Goal: Transaction & Acquisition: Purchase product/service

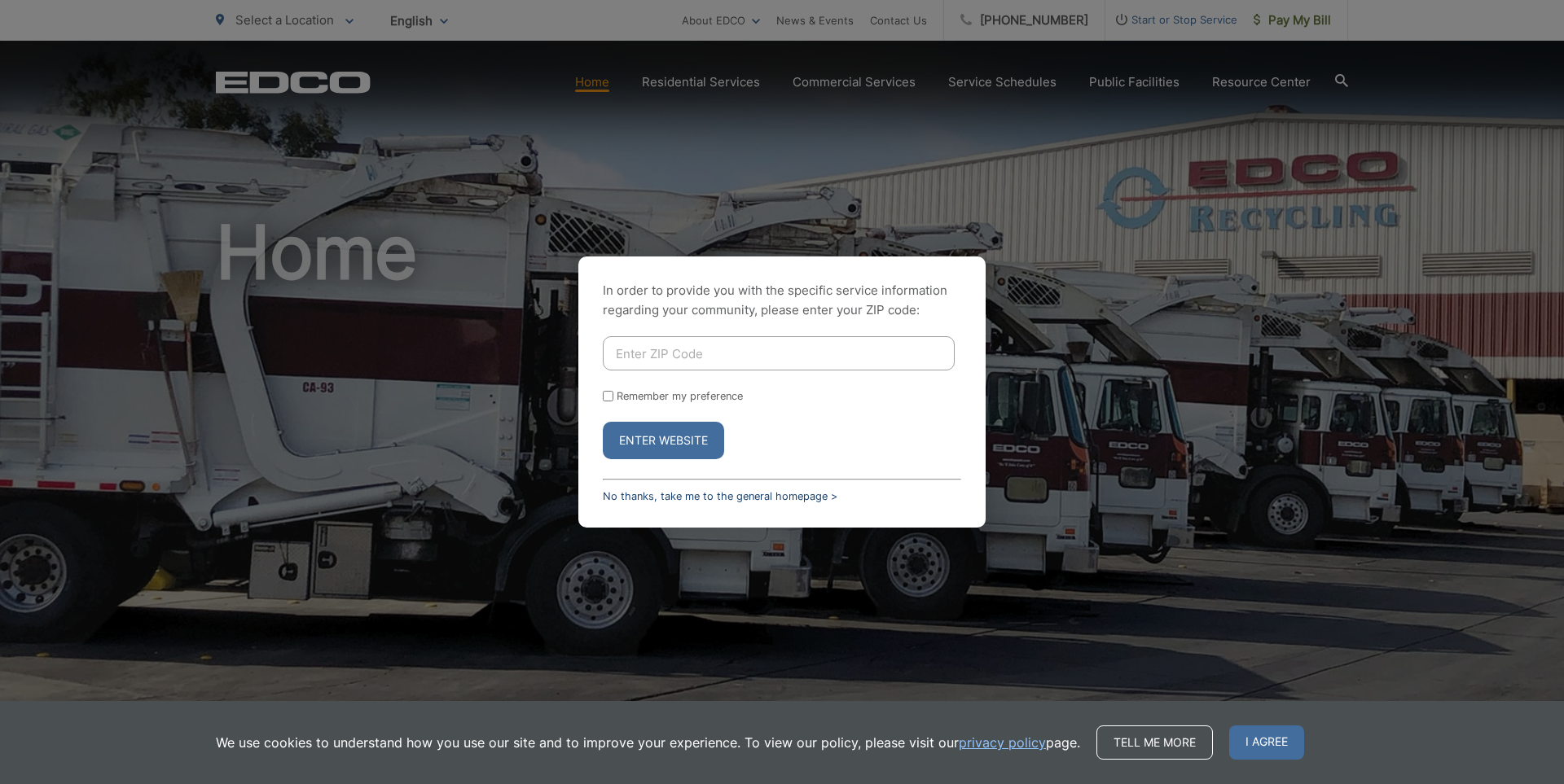
click at [668, 496] on link "No thanks, take me to the general homepage >" at bounding box center [720, 496] width 234 height 12
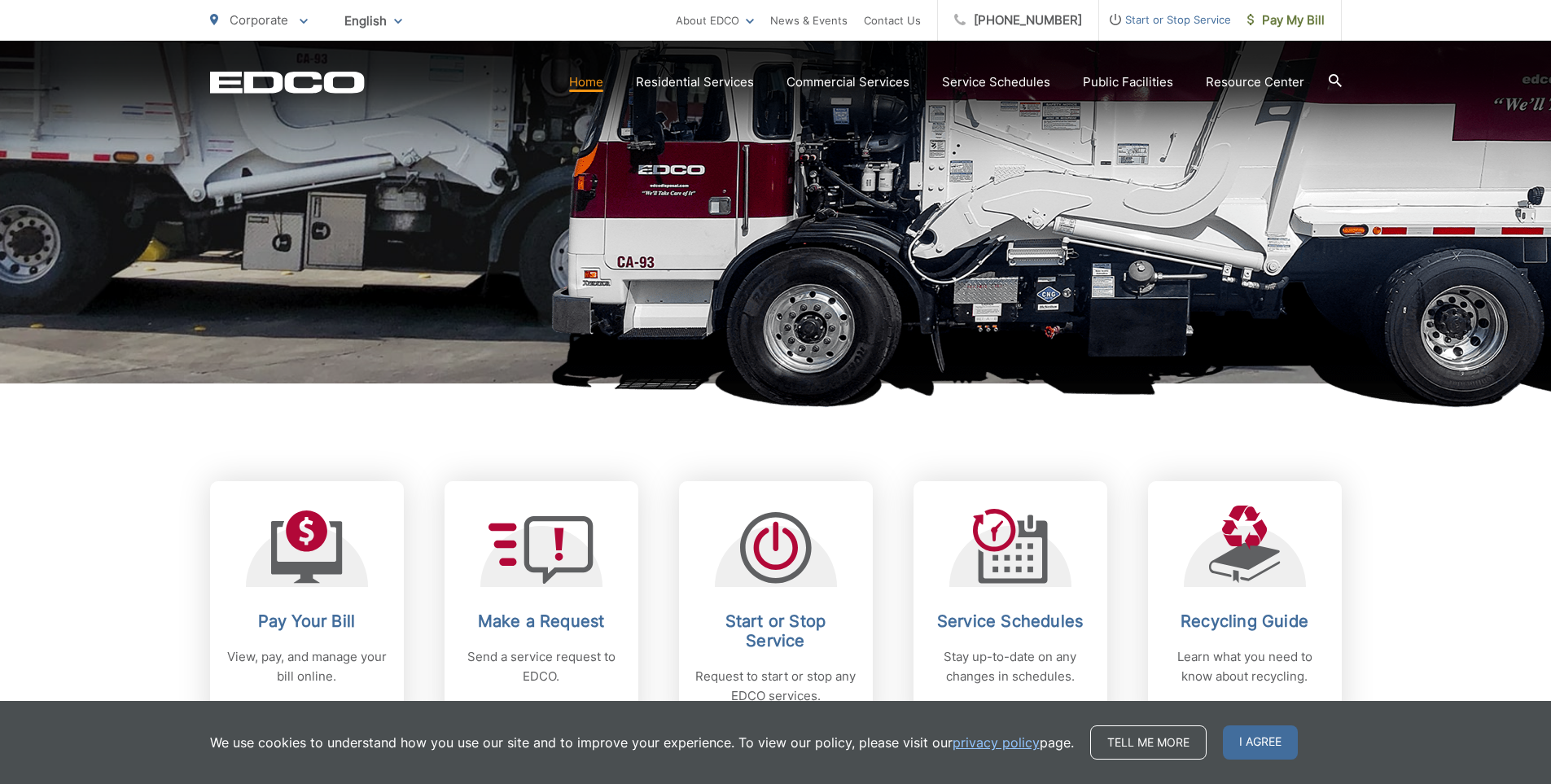
scroll to position [570, 0]
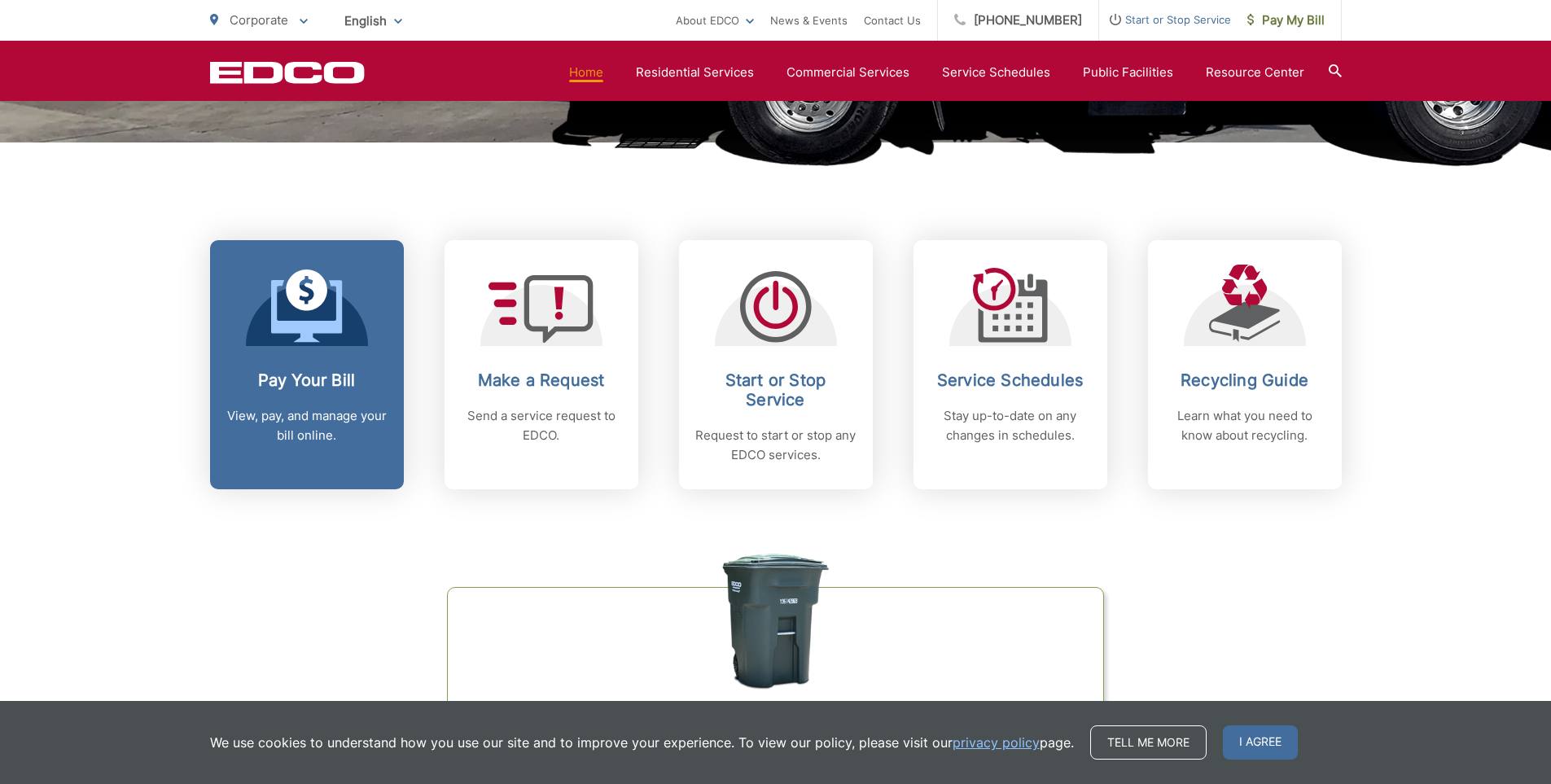
click at [341, 401] on div "Pay Your Bill View, pay, and manage your bill online." at bounding box center [306, 407] width 161 height 75
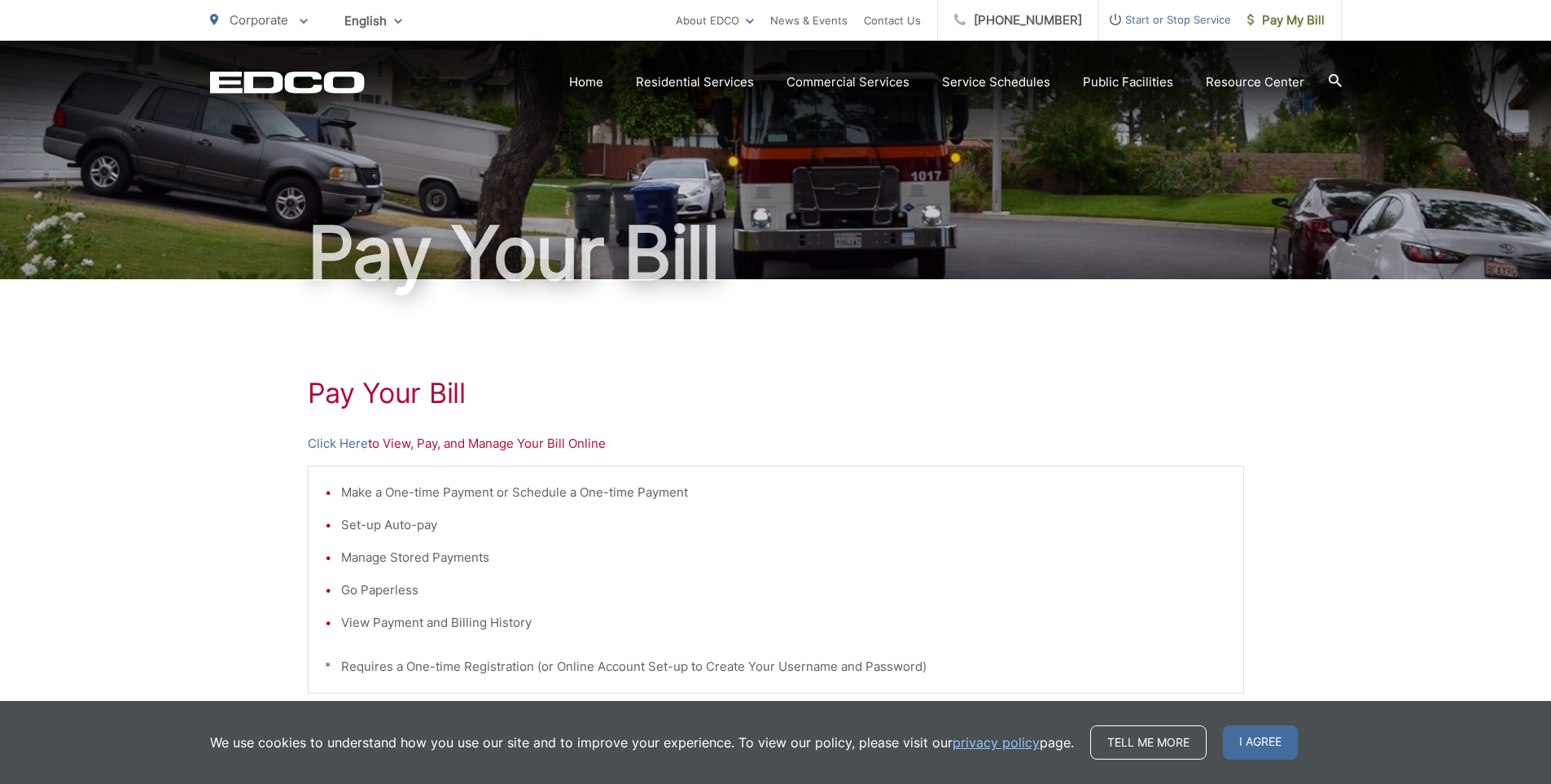
scroll to position [245, 0]
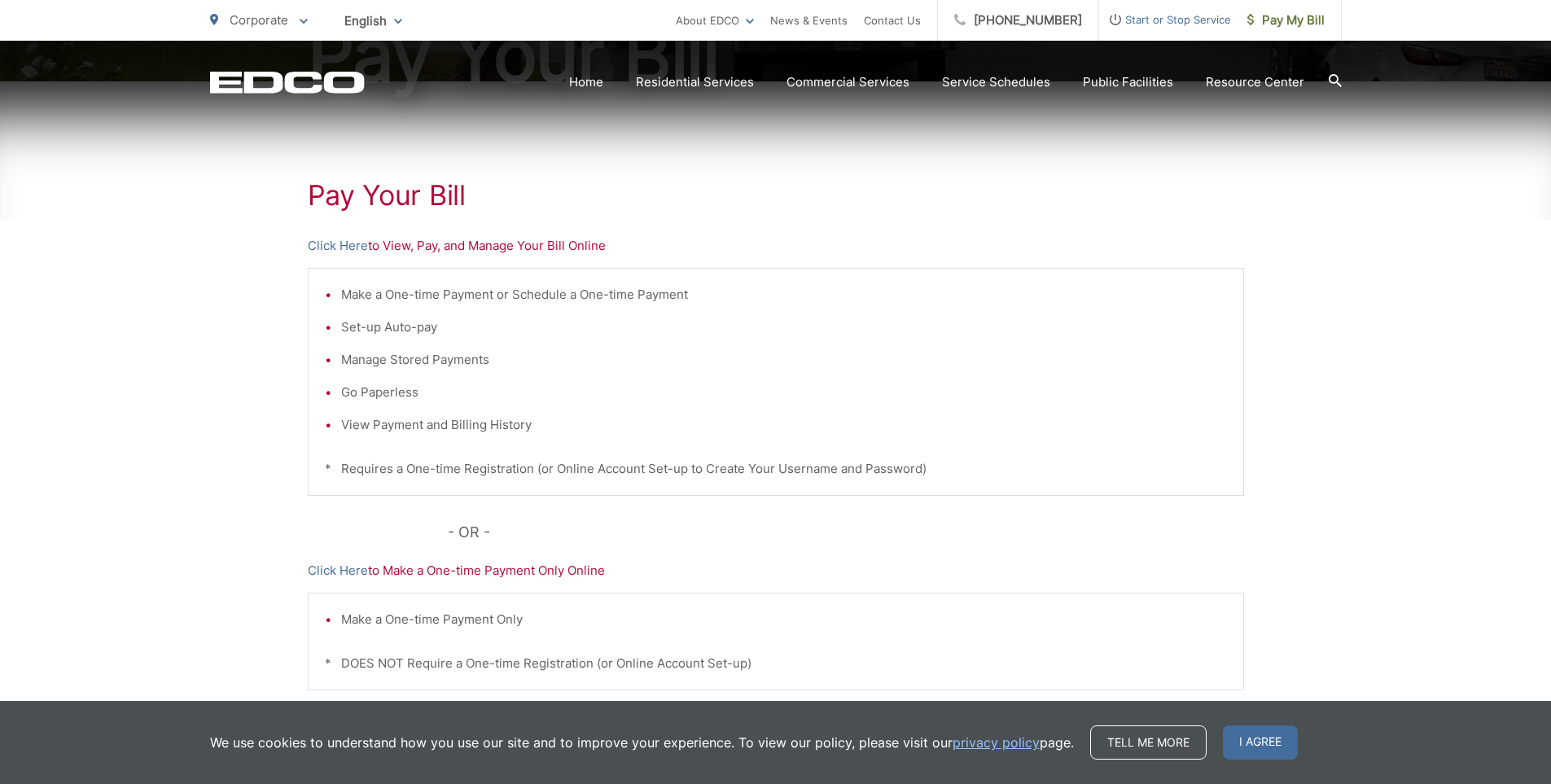
click at [366, 259] on div "Pay Your [PERSON_NAME] Here to View, Pay, and Manage Your Bill Online Make a On…" at bounding box center [776, 447] width 936 height 732
click at [337, 245] on link "Click Here" at bounding box center [337, 245] width 60 height 20
